Goal: Task Accomplishment & Management: Complete application form

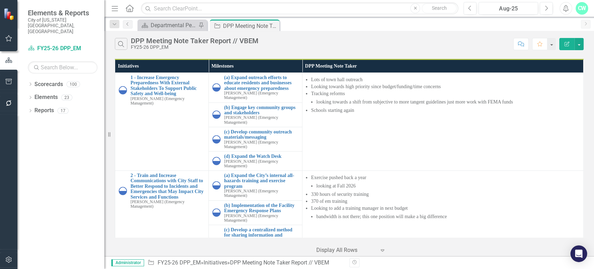
click at [0, 0] on icon at bounding box center [0, 0] width 0 height 0
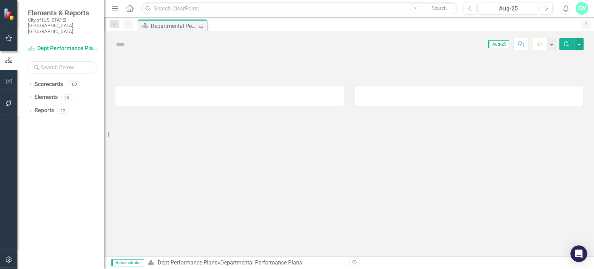
click at [82, 61] on input "text" at bounding box center [63, 67] width 70 height 12
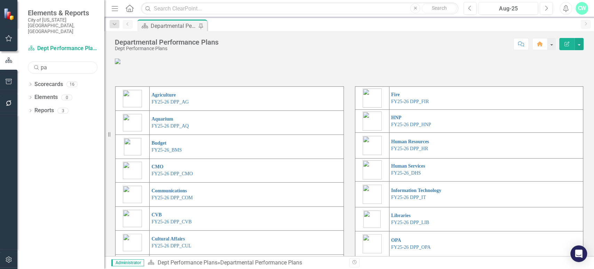
type input "p"
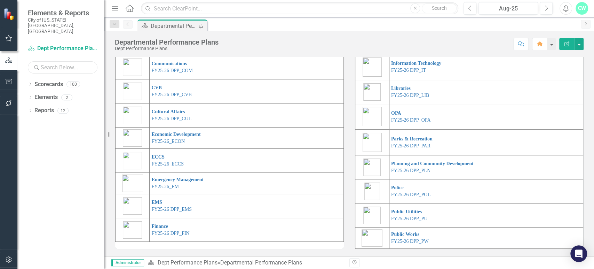
scroll to position [166, 0]
click at [416, 145] on link "FY25-26 DPP_PAR" at bounding box center [410, 145] width 39 height 5
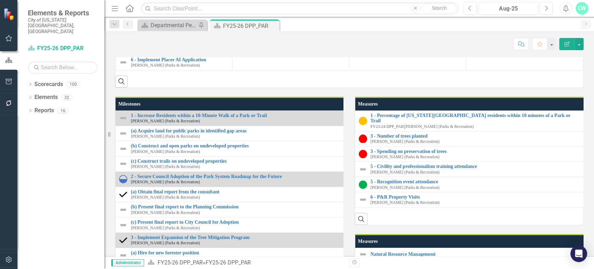
scroll to position [384, 0]
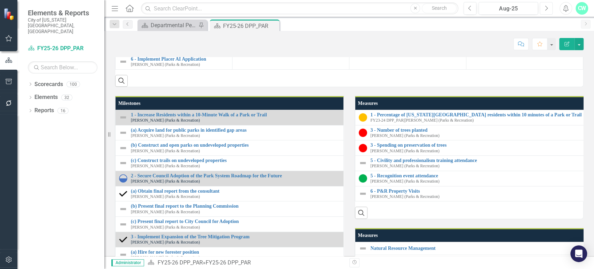
click at [545, 8] on icon "Next" at bounding box center [546, 8] width 4 height 6
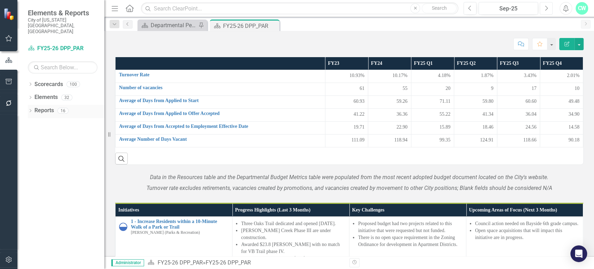
scroll to position [376, 0]
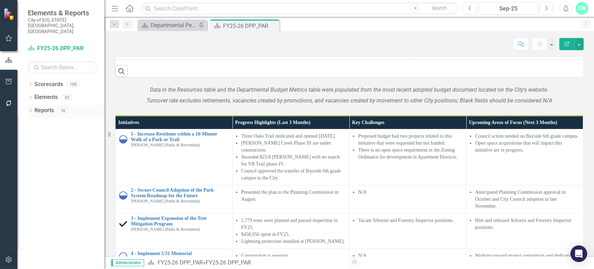
click at [31, 109] on icon at bounding box center [31, 110] width 2 height 3
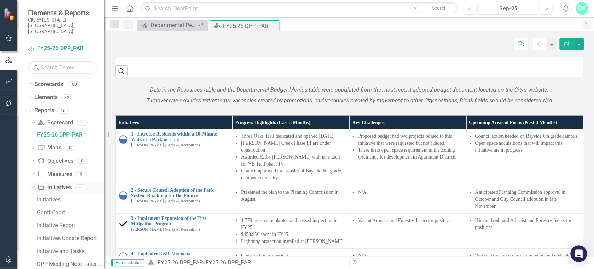
click at [37, 182] on div "Dropdown Initiative Initiatives 6" at bounding box center [67, 188] width 73 height 13
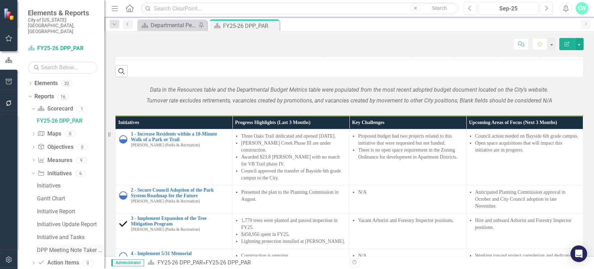
click at [65, 247] on div "DPP Meeting Note Taker Report // PAR" at bounding box center [71, 250] width 68 height 6
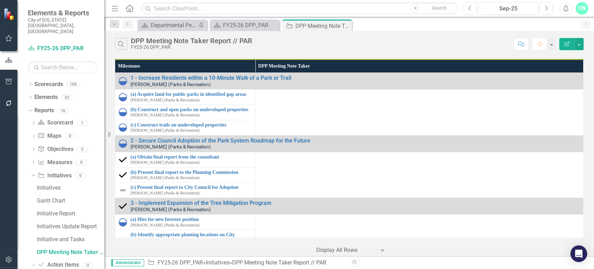
click at [359, 182] on td at bounding box center [419, 175] width 328 height 46
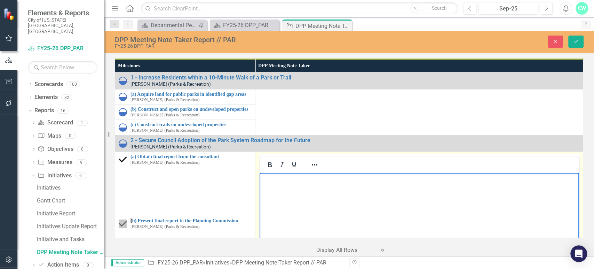
click at [332, 193] on body "Rich Text Area. Press ALT-0 for help." at bounding box center [419, 225] width 319 height 104
click at [572, 37] on button "Save" at bounding box center [575, 41] width 15 height 12
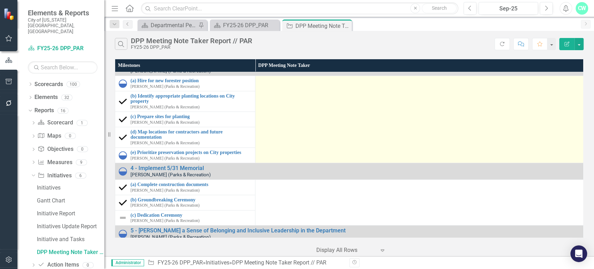
scroll to position [126, 0]
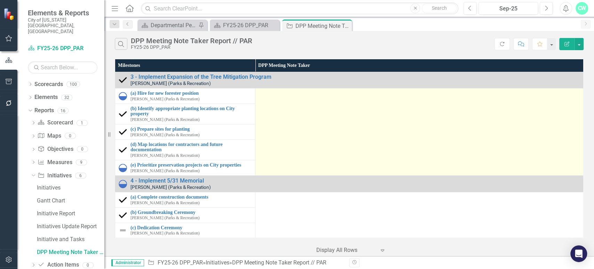
click at [351, 144] on td at bounding box center [419, 131] width 328 height 87
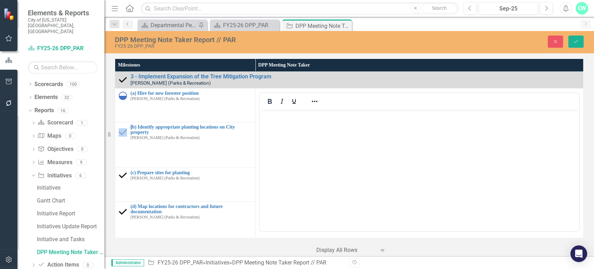
scroll to position [0, 0]
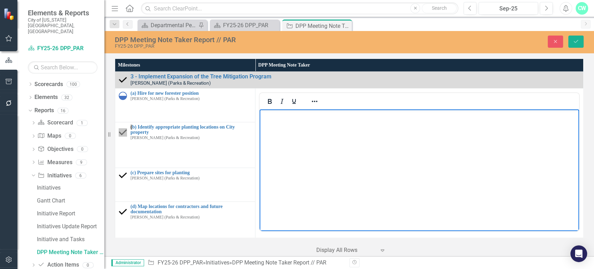
click at [364, 140] on body "Rich Text Area. Press ALT-0 for help." at bounding box center [419, 161] width 319 height 104
click at [313, 99] on icon "Reveal or hide additional toolbar items" at bounding box center [314, 101] width 8 height 8
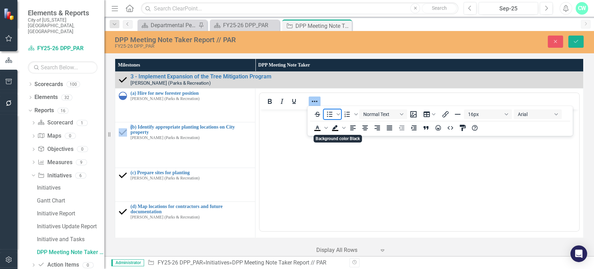
click at [331, 113] on icon "Bullet list" at bounding box center [329, 114] width 8 height 8
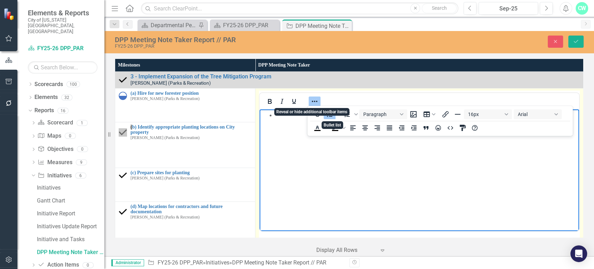
click at [313, 101] on icon "Reveal or hide additional toolbar items" at bounding box center [315, 101] width 6 height 1
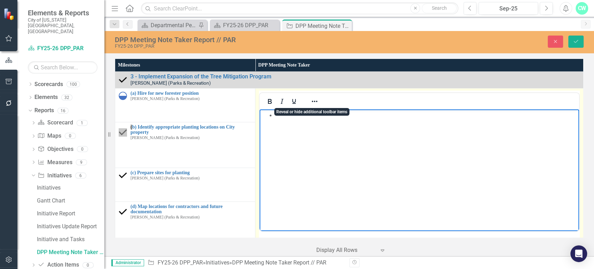
click at [302, 126] on body "Rich Text Area. Press ALT-0 for help." at bounding box center [419, 161] width 319 height 104
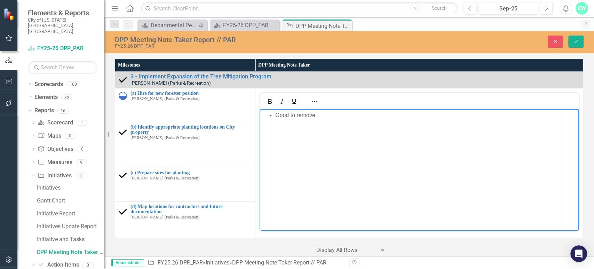
click at [567, 47] on div "Close Save" at bounding box center [491, 41] width 193 height 12
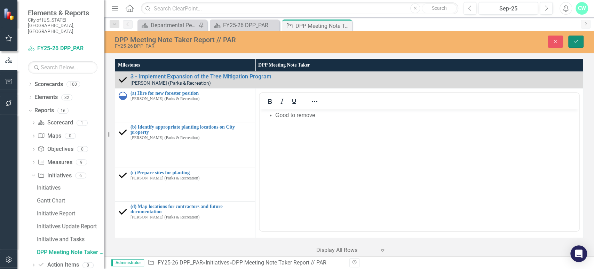
click at [574, 43] on button "Save" at bounding box center [575, 41] width 15 height 12
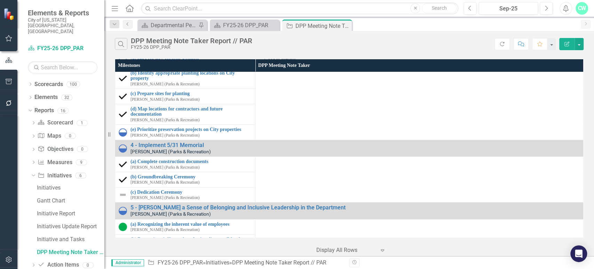
scroll to position [175, 0]
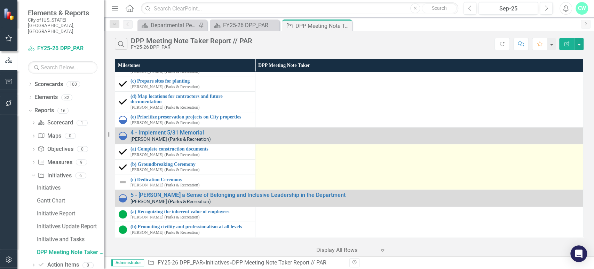
click at [300, 171] on td at bounding box center [419, 167] width 328 height 46
click at [301, 172] on td at bounding box center [419, 167] width 328 height 46
click at [300, 175] on td at bounding box center [419, 167] width 328 height 46
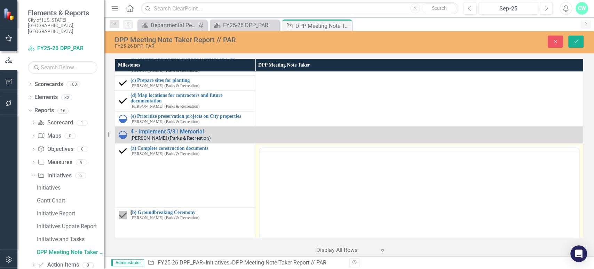
scroll to position [0, 0]
click at [573, 42] on icon "Save" at bounding box center [576, 41] width 6 height 5
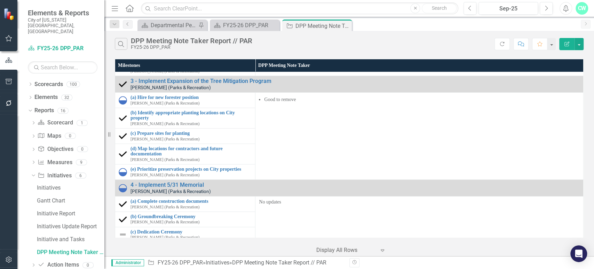
scroll to position [175, 0]
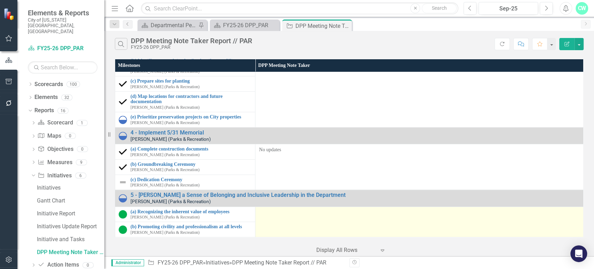
click at [323, 217] on td at bounding box center [419, 221] width 328 height 31
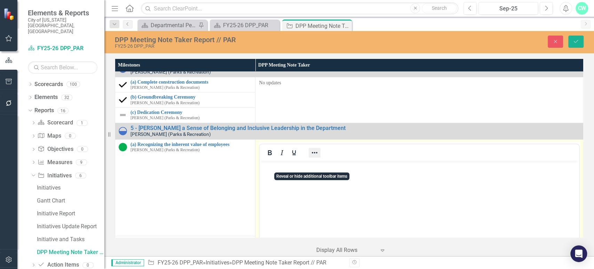
scroll to position [241, 0]
click at [311, 155] on icon "Reveal or hide additional toolbar items" at bounding box center [314, 152] width 8 height 8
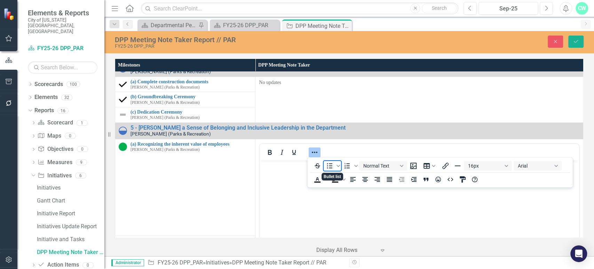
click at [330, 167] on icon "Bullet list" at bounding box center [330, 165] width 6 height 5
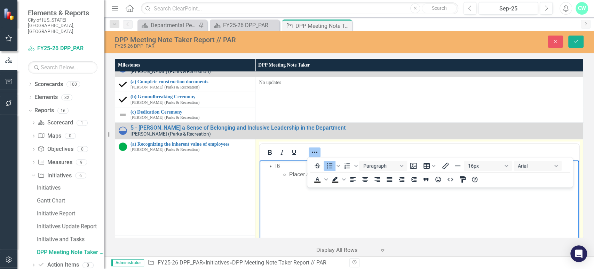
click at [312, 149] on icon "Reveal or hide additional toolbar items" at bounding box center [314, 152] width 8 height 8
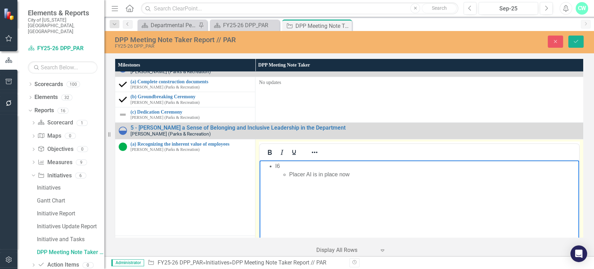
click at [357, 174] on li "Placer AI is in place now" at bounding box center [433, 174] width 288 height 8
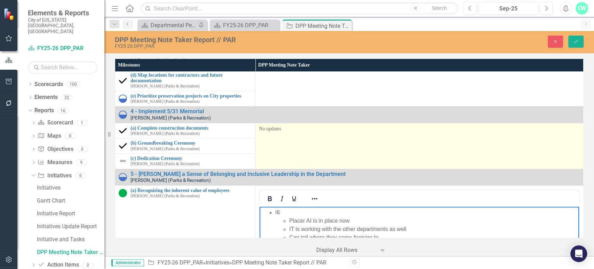
scroll to position [336, 0]
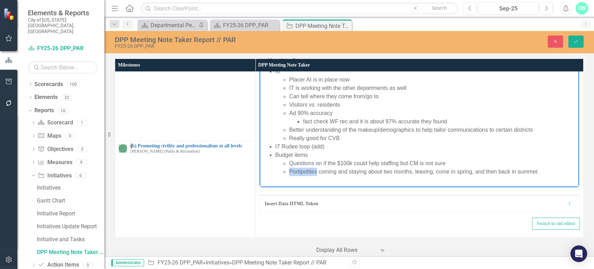
drag, startPoint x: 298, startPoint y: 169, endPoint x: 289, endPoint y: 177, distance: 12.1
click at [289, 177] on body "I6 Placer AI is in place now IT is working with the other departments as well C…" at bounding box center [419, 124] width 319 height 118
click at [304, 171] on li "Portipotties coming and staying about two months, leaving, come in spring, and …" at bounding box center [433, 171] width 288 height 8
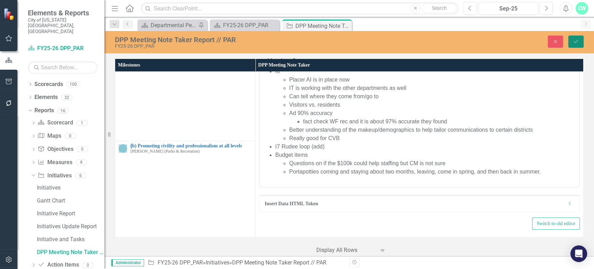
click at [571, 47] on button "Save" at bounding box center [575, 41] width 15 height 12
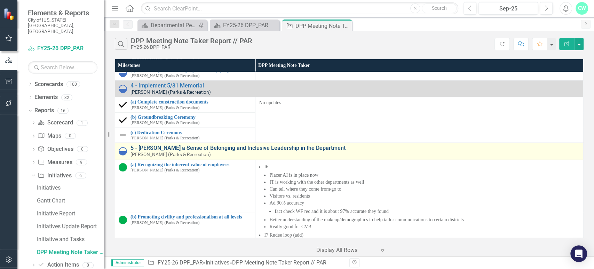
scroll to position [248, 0]
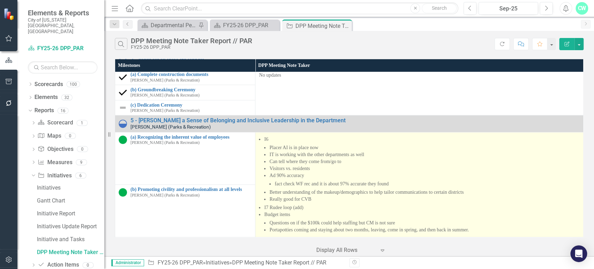
click at [471, 172] on li "Ad 90% accuracy fact check WF rec and it is about 97% accurate they found" at bounding box center [424, 179] width 310 height 15
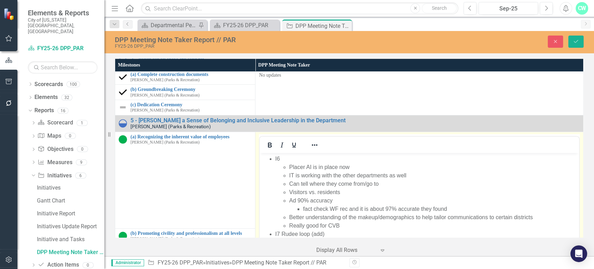
scroll to position [336, 0]
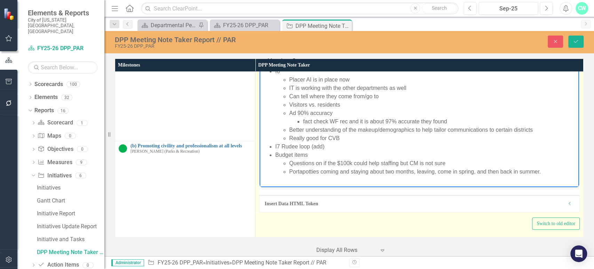
click at [554, 174] on li "Portapotties coming and staying about two months, leaving, come in spring, and …" at bounding box center [433, 171] width 288 height 8
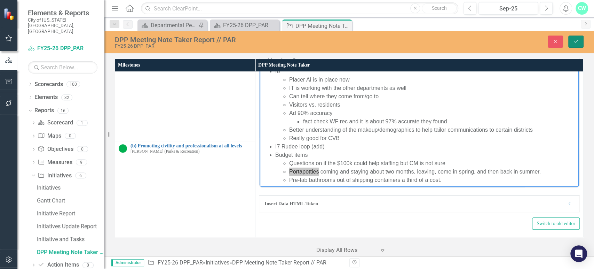
drag, startPoint x: 59, startPoint y: 106, endPoint x: 576, endPoint y: 44, distance: 520.5
click at [576, 44] on button "Save" at bounding box center [575, 41] width 15 height 12
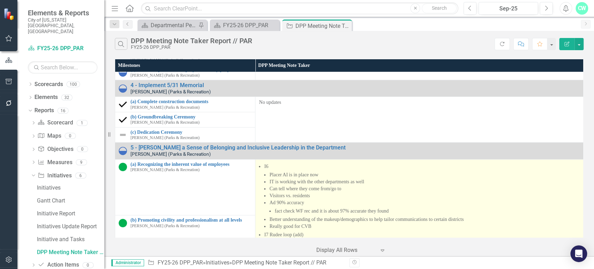
scroll to position [256, 0]
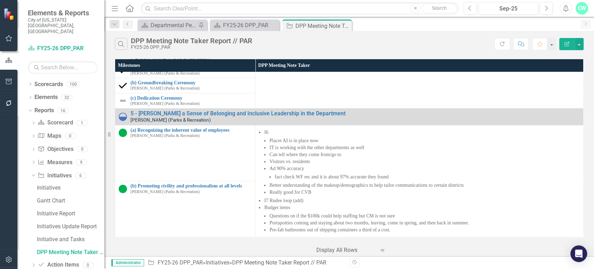
click at [429, 39] on div "Search DPP Meeting Note Taker Report // PAR FY25-26 DPP_PAR" at bounding box center [305, 44] width 380 height 12
